Goal: Transaction & Acquisition: Download file/media

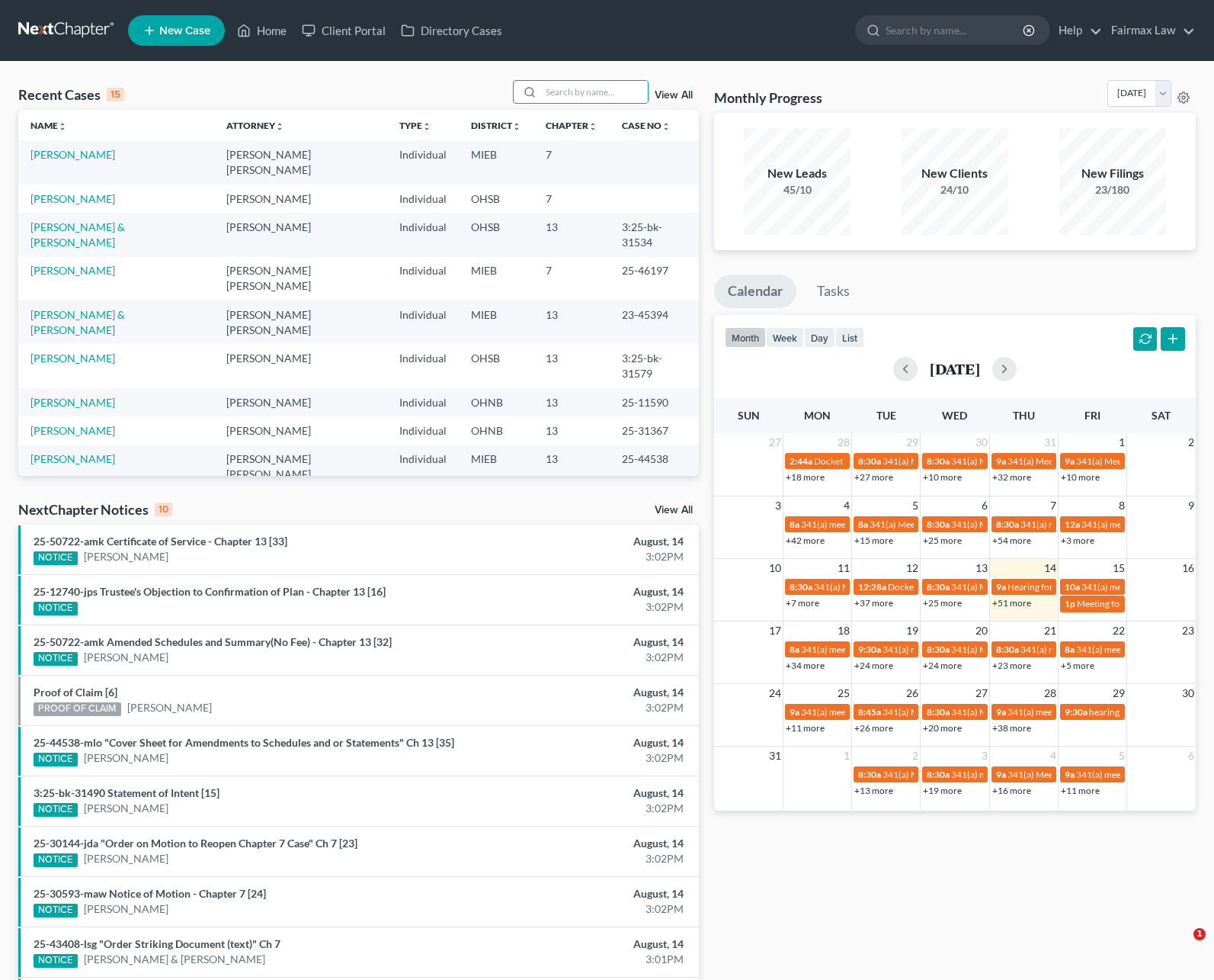
click at [553, 92] on input "search" at bounding box center [595, 92] width 107 height 22
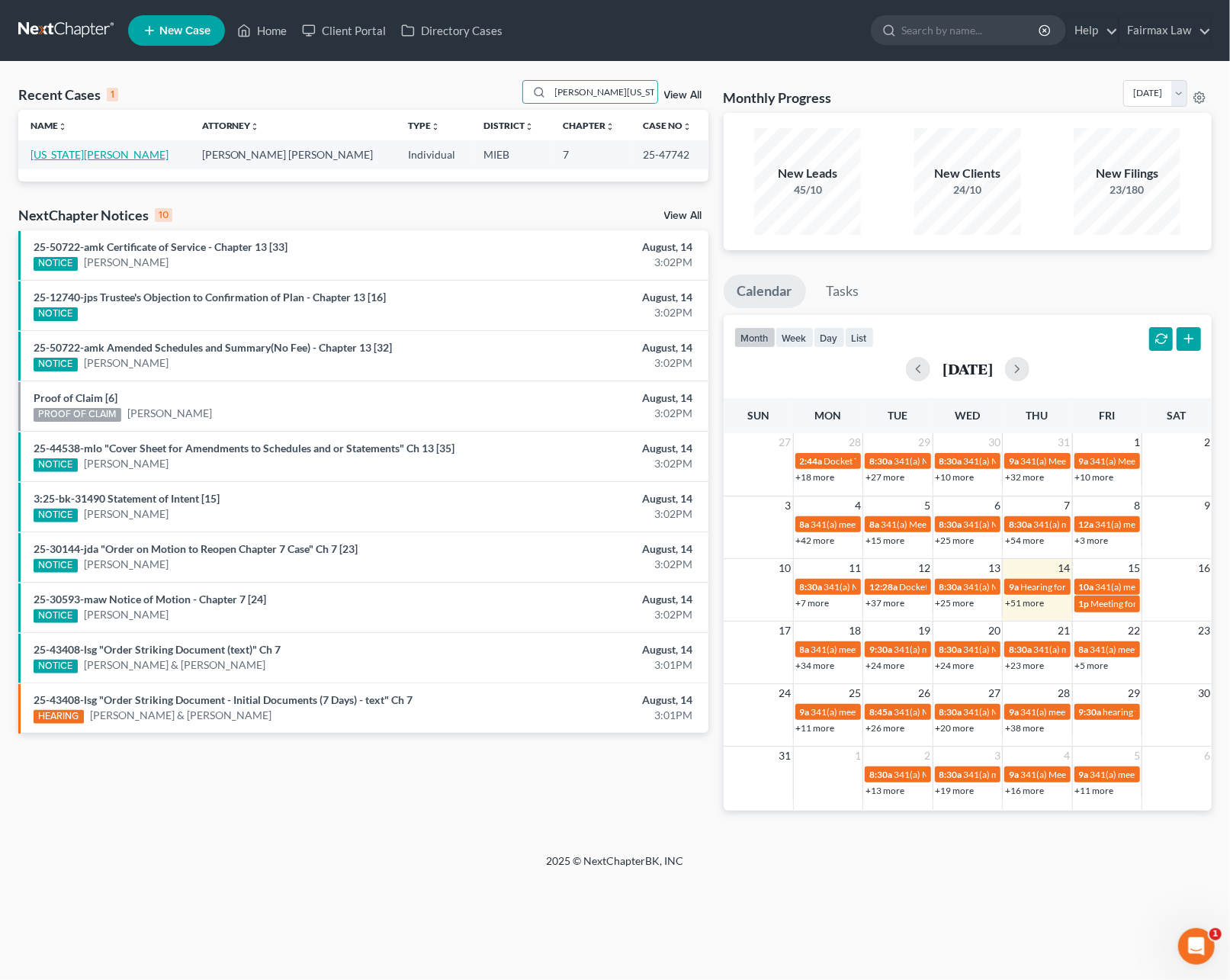
type input "[PERSON_NAME][US_STATE]"
click at [85, 151] on link "[US_STATE][PERSON_NAME]" at bounding box center [99, 154] width 138 height 13
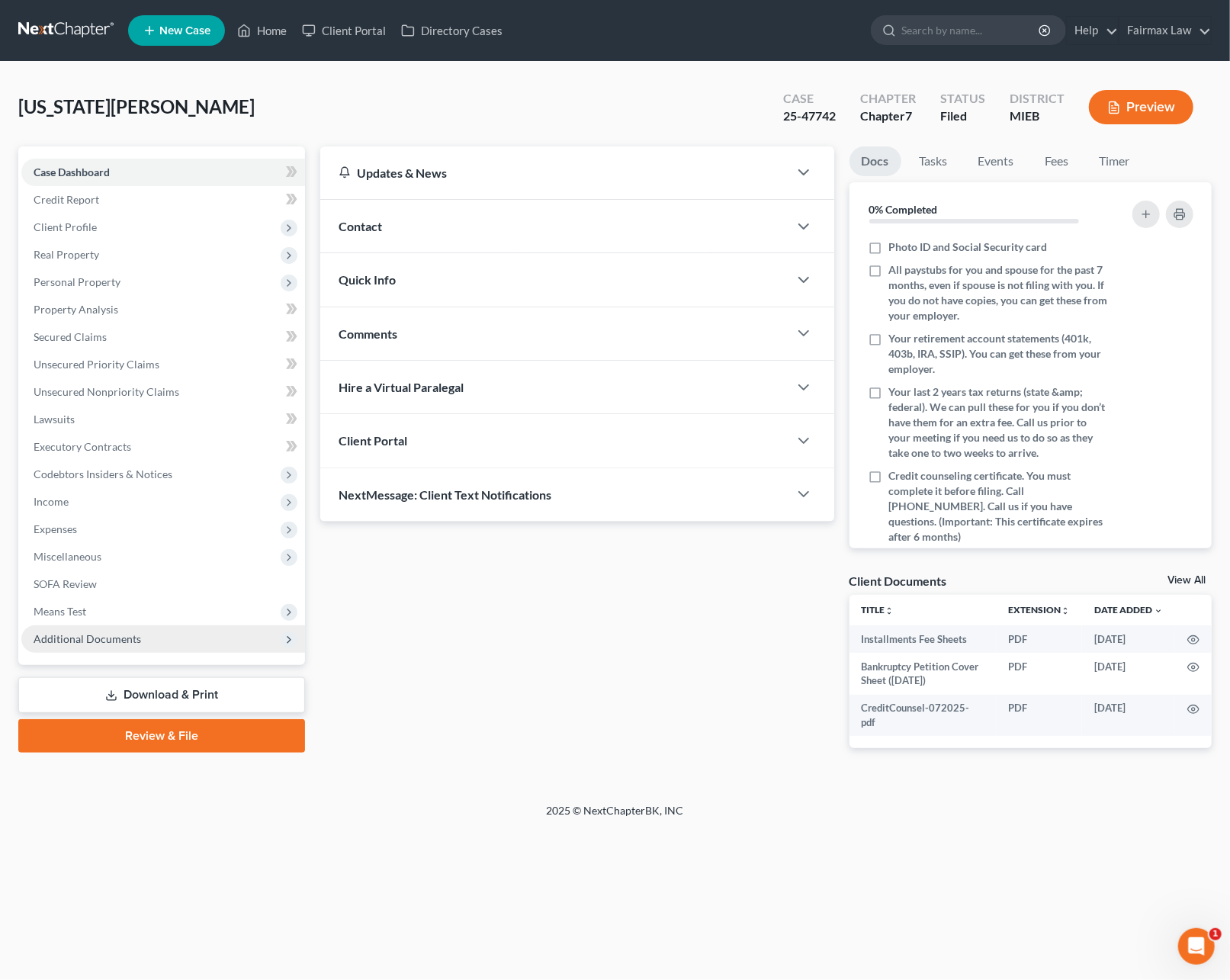
click at [78, 639] on span "Additional Documents" at bounding box center [87, 638] width 108 height 13
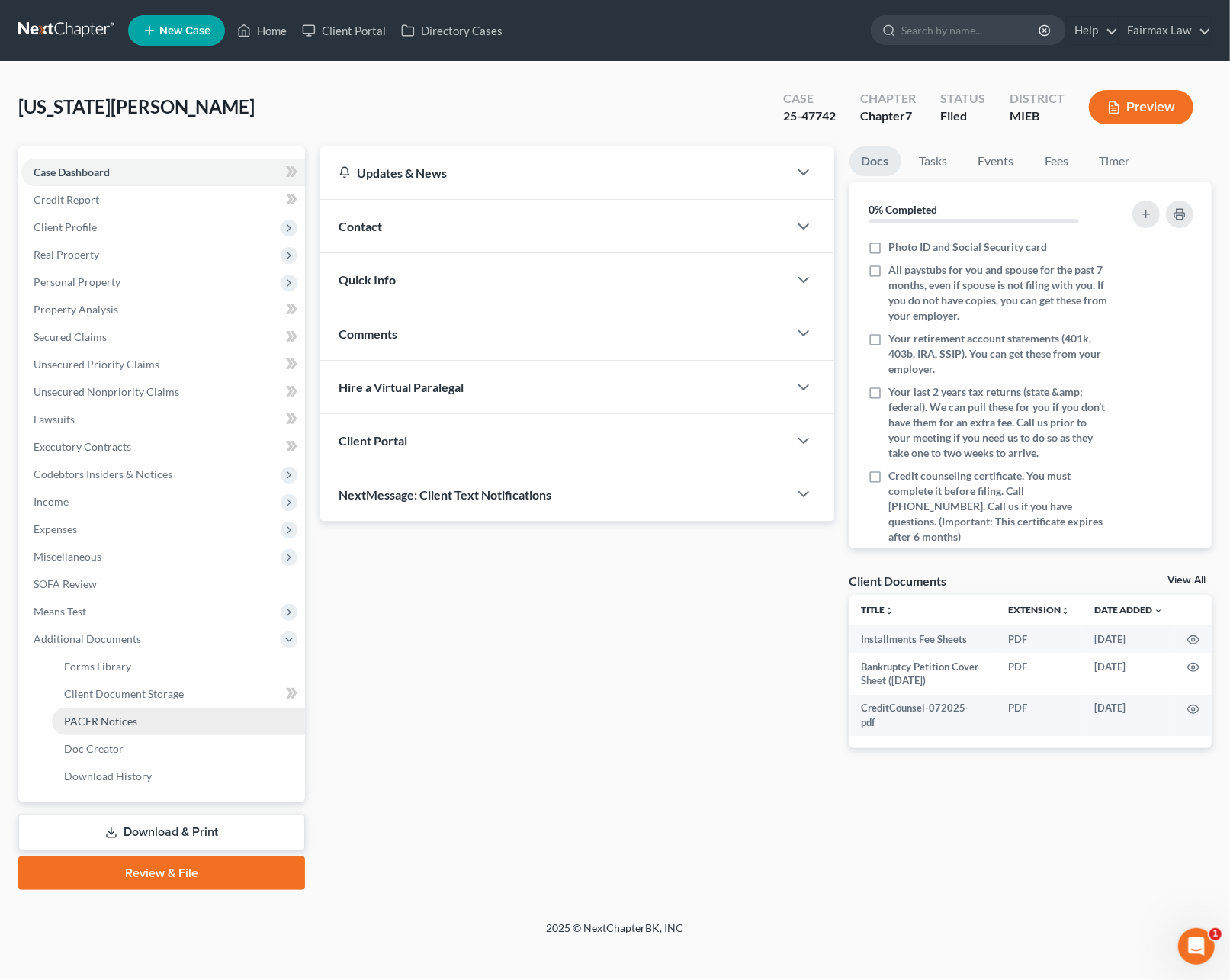
click at [110, 721] on span "PACER Notices" at bounding box center [100, 721] width 73 height 13
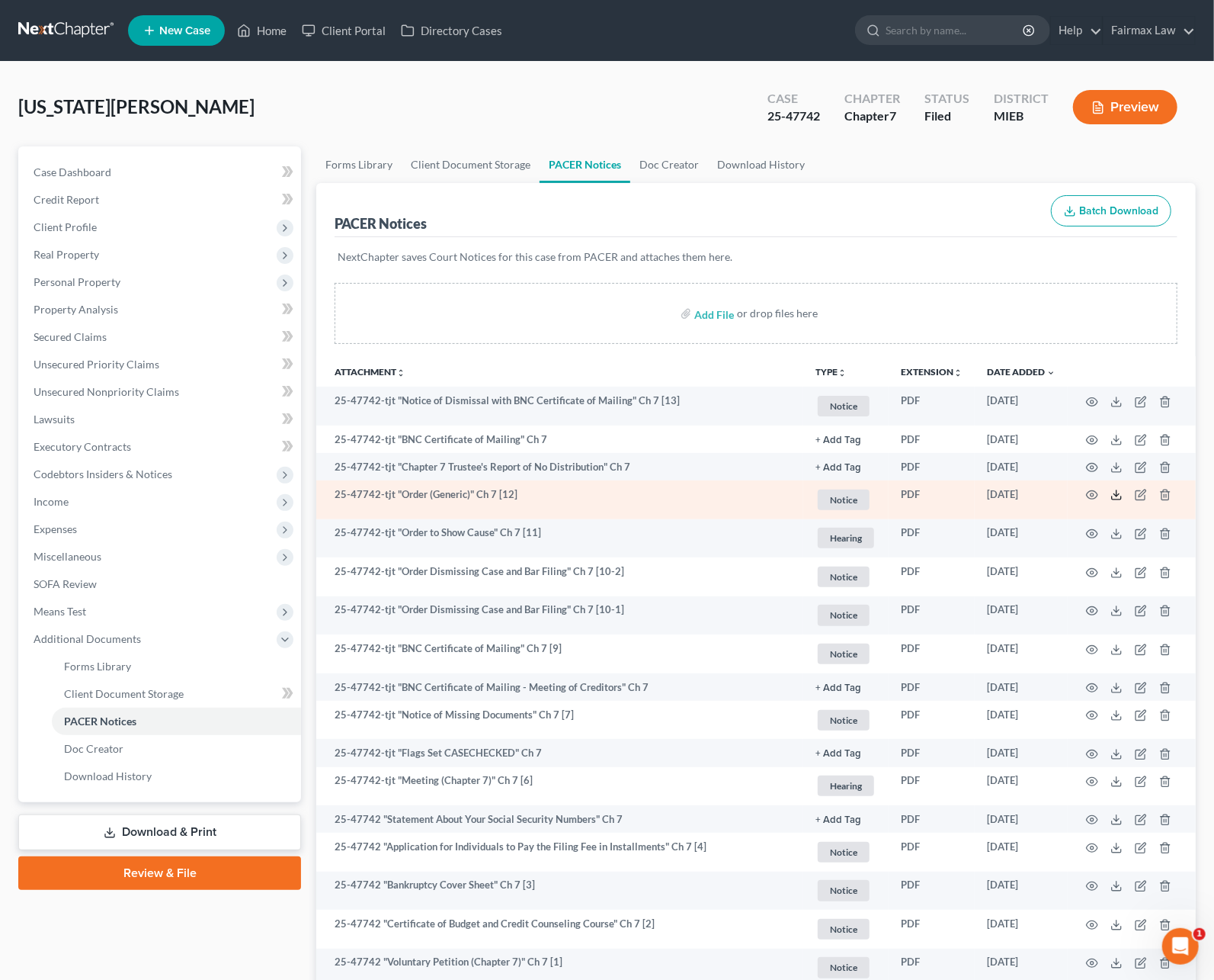
click at [1118, 493] on icon at bounding box center [1117, 494] width 12 height 12
click at [1118, 494] on polyline at bounding box center [1117, 495] width 5 height 3
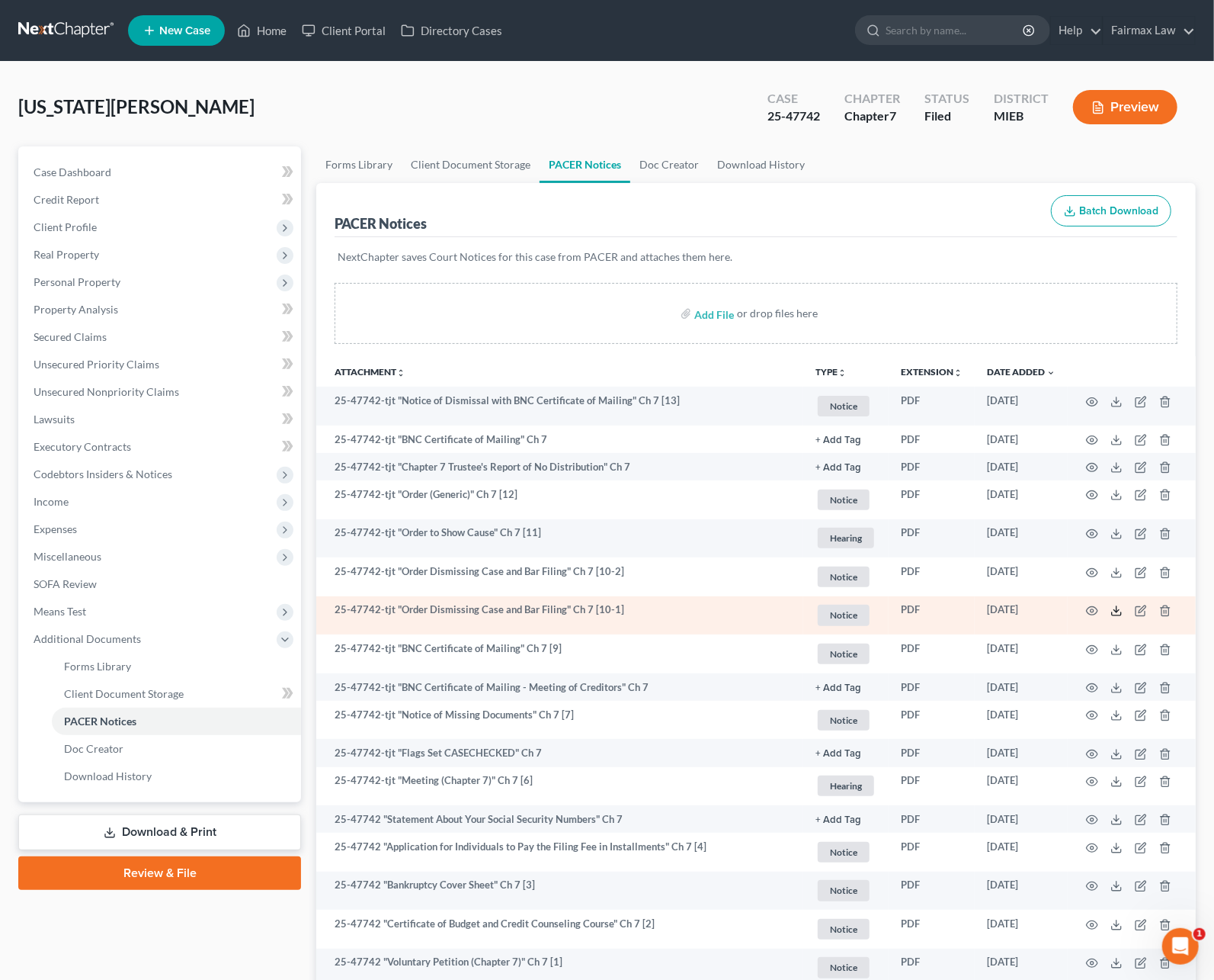
click at [1119, 610] on polyline at bounding box center [1117, 611] width 5 height 3
